Goal: Check status: Check status

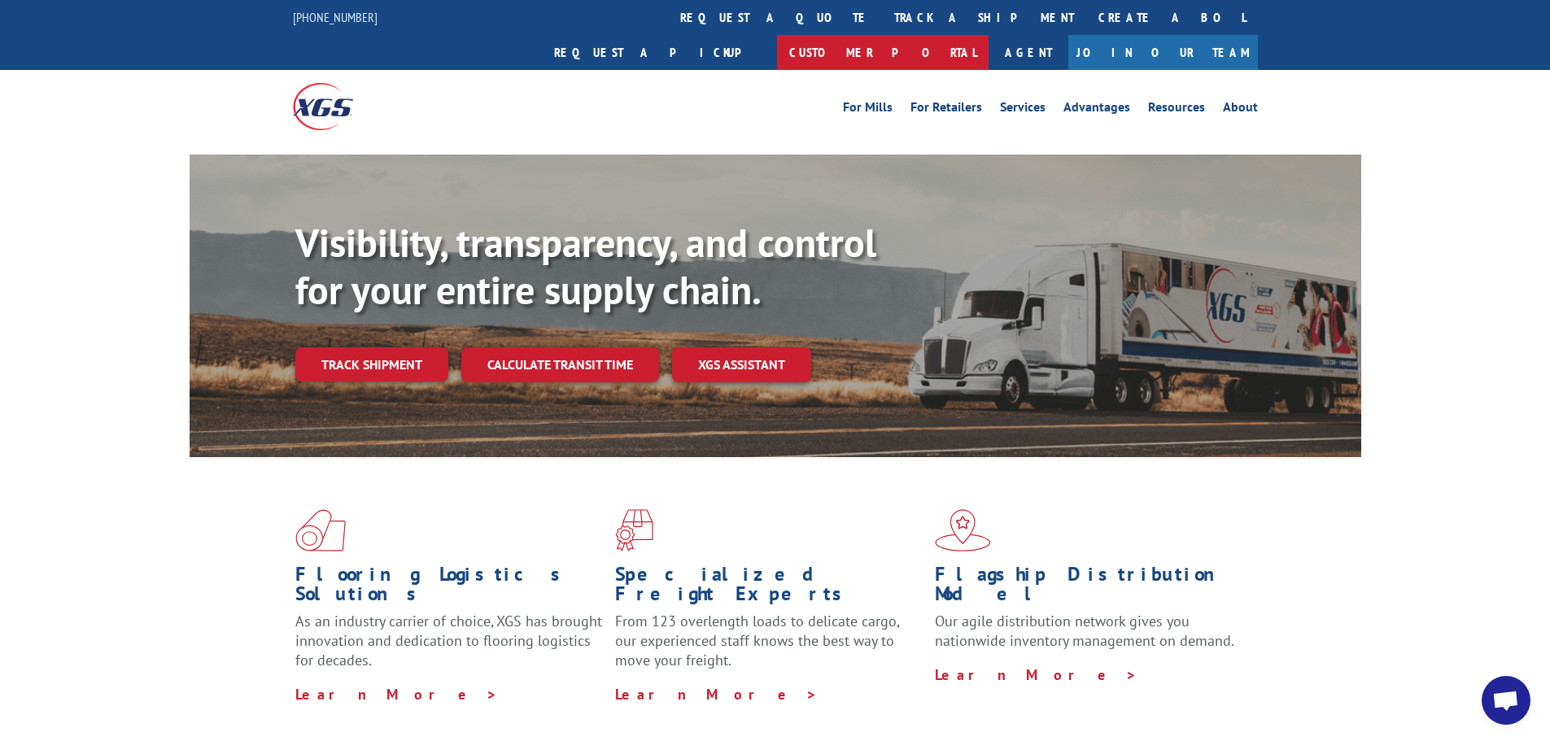
click at [989, 35] on link "Customer Portal" at bounding box center [883, 52] width 212 height 35
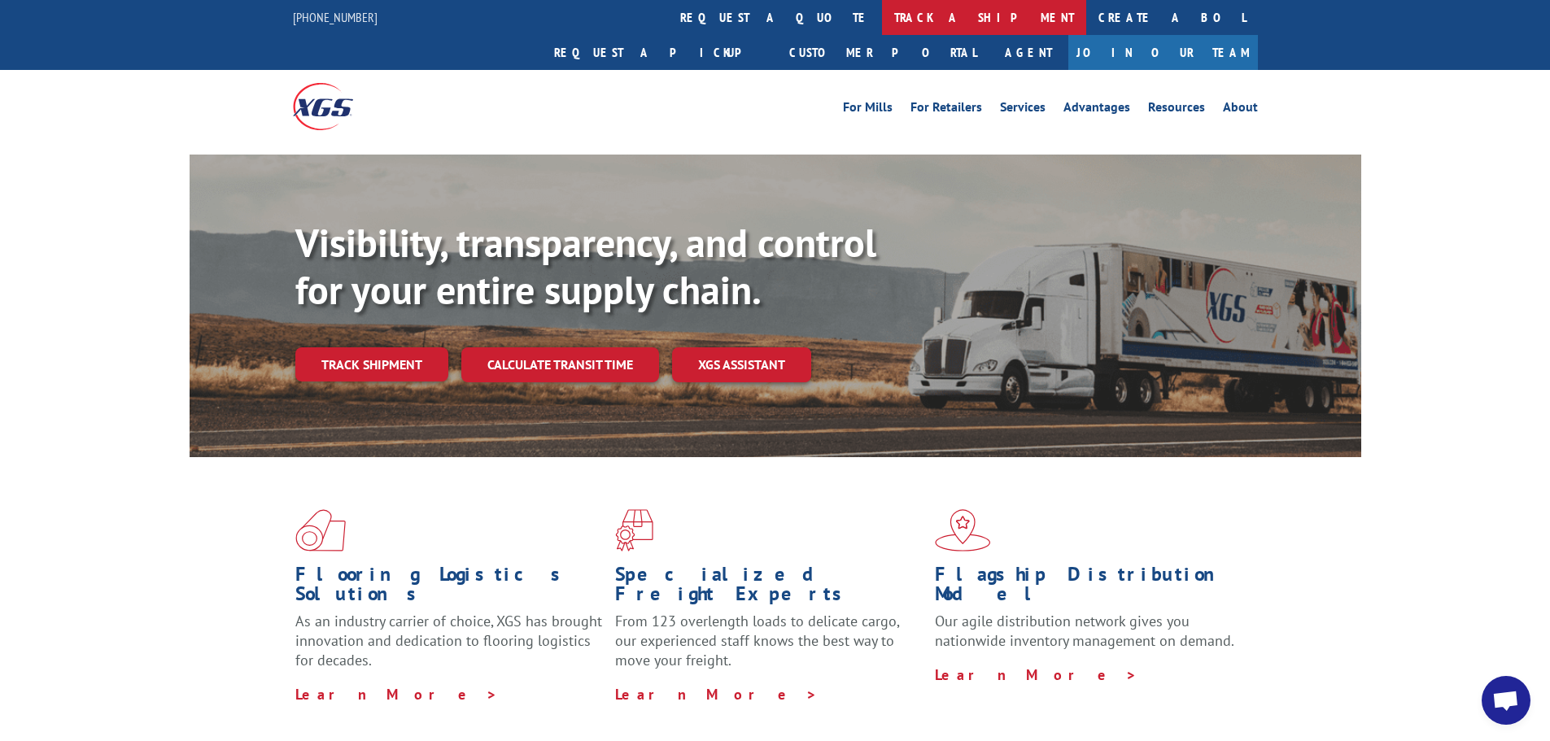
click at [882, 25] on link "track a shipment" at bounding box center [984, 17] width 204 height 35
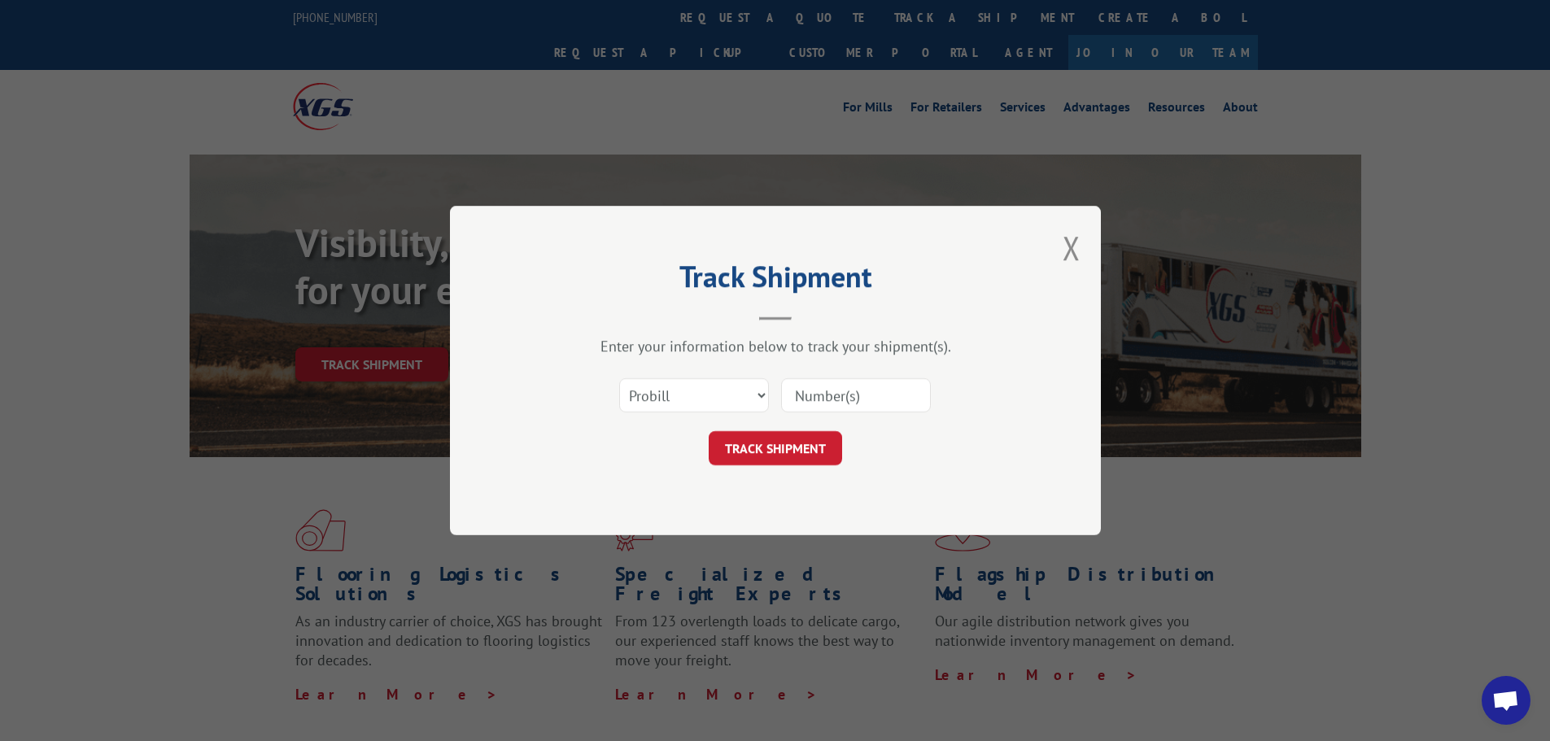
click at [704, 414] on div "Select category... Probill BOL PO" at bounding box center [694, 395] width 148 height 37
drag, startPoint x: 702, startPoint y: 394, endPoint x: 700, endPoint y: 407, distance: 13.2
click at [702, 395] on select "Select category... Probill BOL PO" at bounding box center [694, 395] width 150 height 34
select select "bol"
click at [619, 378] on select "Select category... Probill BOL PO" at bounding box center [694, 395] width 150 height 34
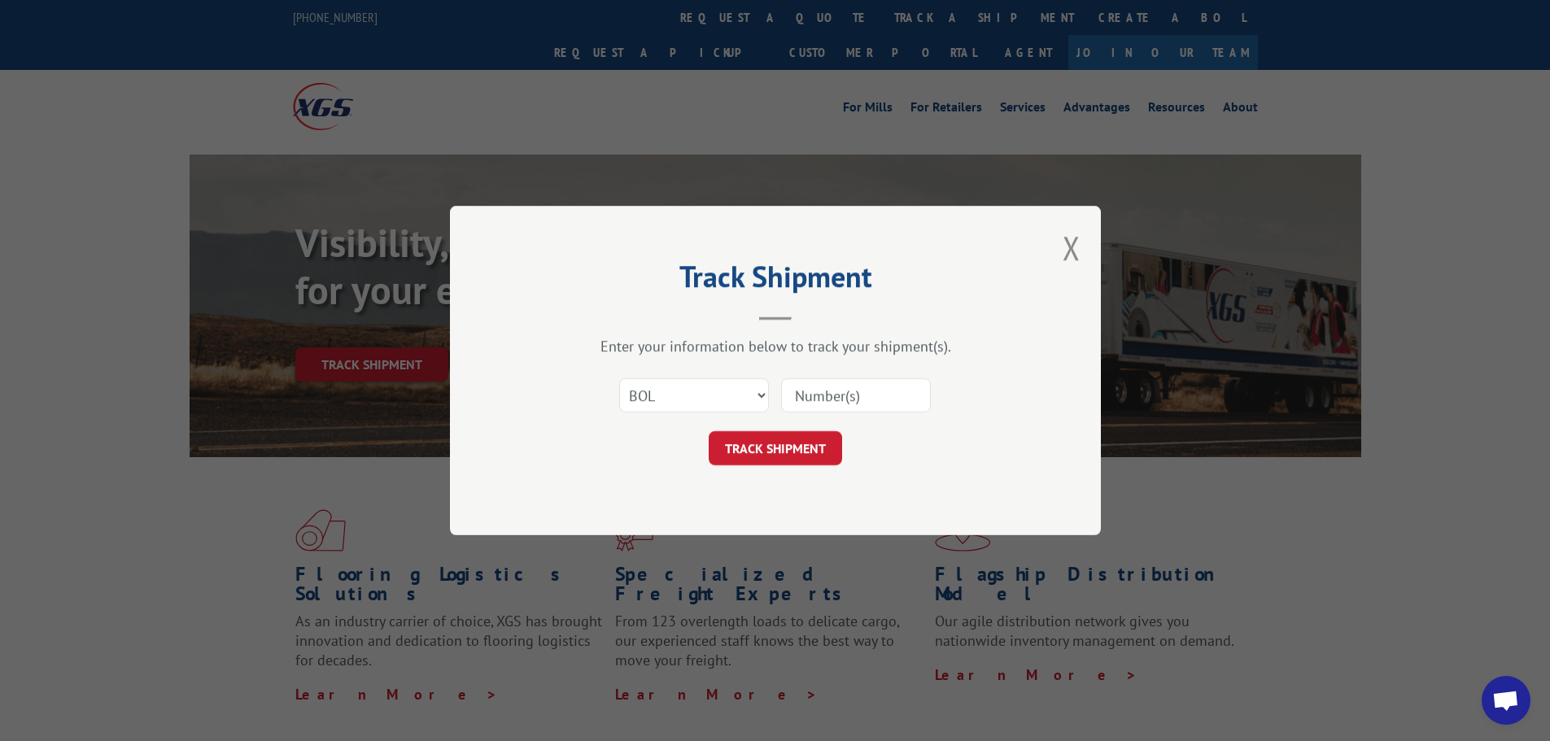
click at [818, 399] on input at bounding box center [856, 395] width 150 height 34
type input "2557372"
click button "TRACK SHIPMENT" at bounding box center [775, 448] width 133 height 34
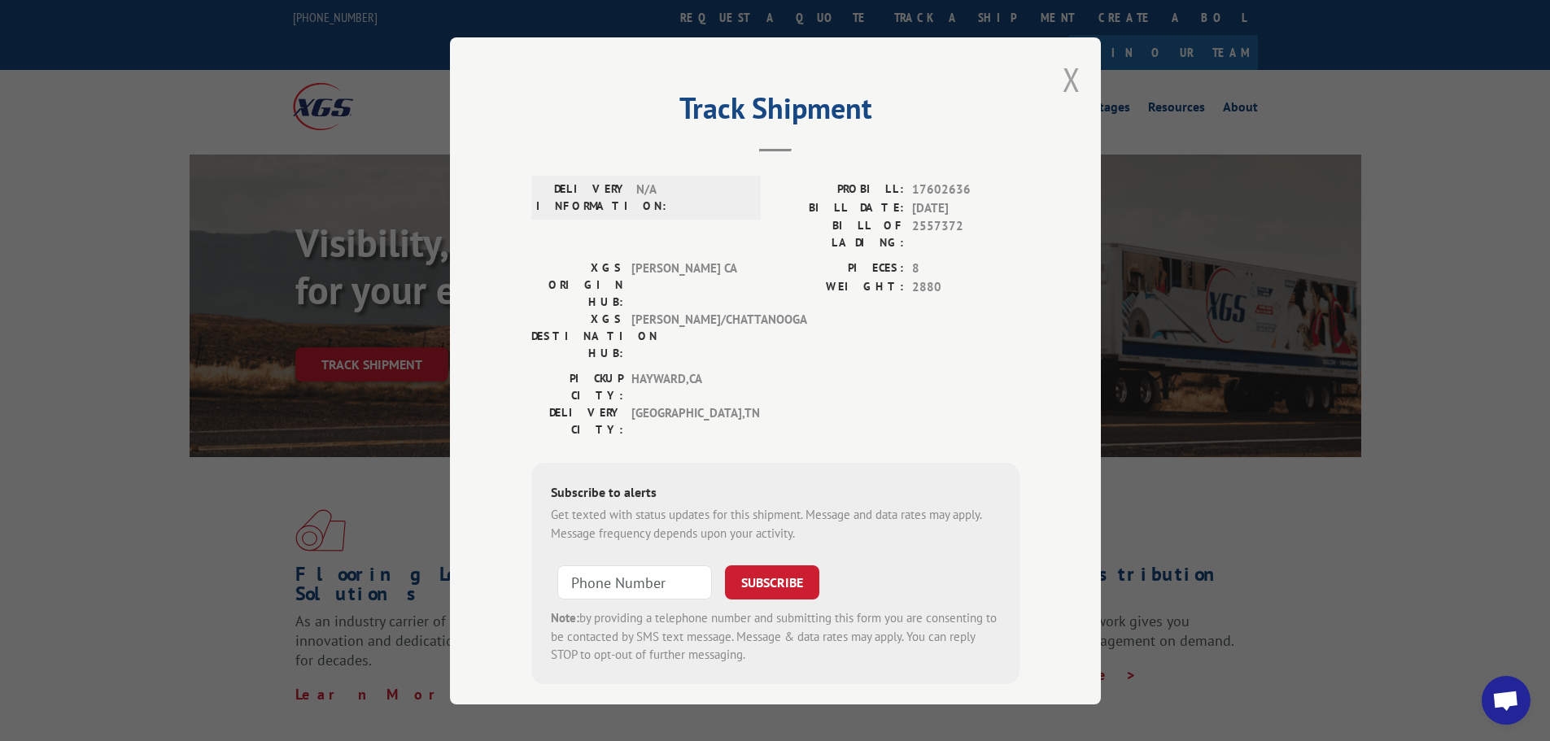
click at [1063, 83] on button "Close modal" at bounding box center [1072, 79] width 18 height 43
